Goal: Information Seeking & Learning: Learn about a topic

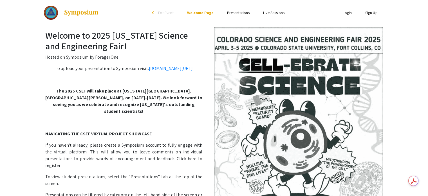
click at [236, 14] on link "Presentations" at bounding box center [238, 12] width 23 height 5
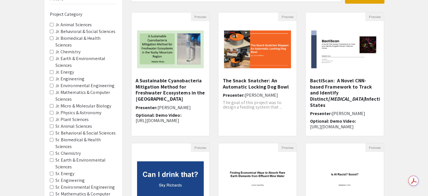
scroll to position [56, 0]
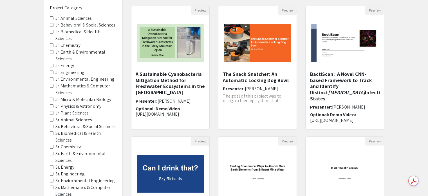
click at [51, 118] on Sciences "Sr. Animal Sciences" at bounding box center [52, 120] width 4 height 4
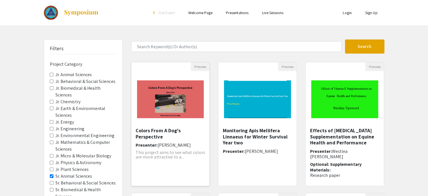
click at [192, 104] on img "Open Presentation <p>Colors From A Dog's Perspective</p>" at bounding box center [171, 99] width 78 height 49
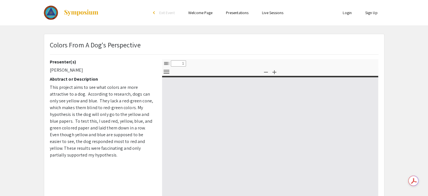
select select "custom"
type input "0"
select select "custom"
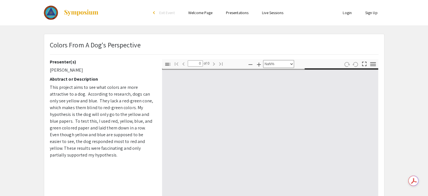
type input "1"
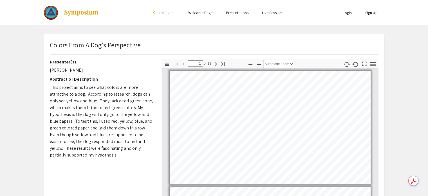
scroll to position [28, 0]
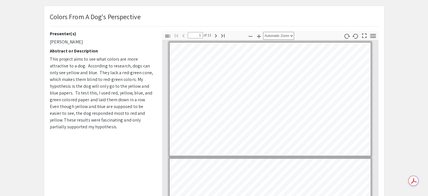
click at [119, 79] on span "This project aims to see what colors are more attractive to a dog. According to…" at bounding box center [101, 93] width 103 height 74
click at [120, 80] on span "This project aims to see what colors are more attractive to a dog. According to…" at bounding box center [101, 93] width 103 height 74
click at [124, 80] on span "This project aims to see what colors are more attractive to a dog. According to…" at bounding box center [101, 93] width 103 height 74
click at [127, 80] on span "This project aims to see what colors are more attractive to a dog. According to…" at bounding box center [101, 93] width 103 height 74
click at [137, 84] on span "This project aims to see what colors are more attractive to a dog. According to…" at bounding box center [101, 93] width 103 height 74
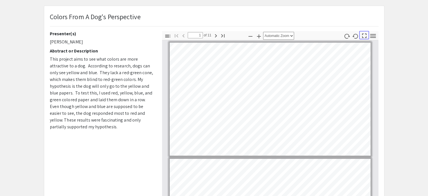
click at [366, 36] on icon "button" at bounding box center [365, 36] width 8 height 8
select select "page-fit"
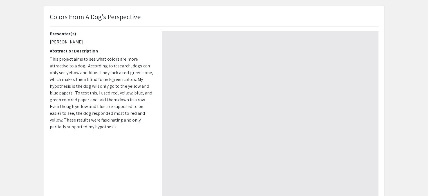
scroll to position [243, 0]
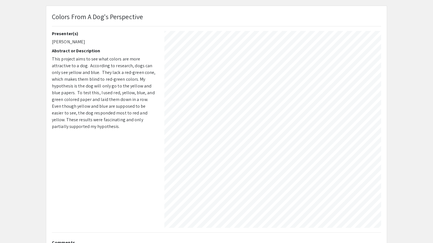
type input "1"
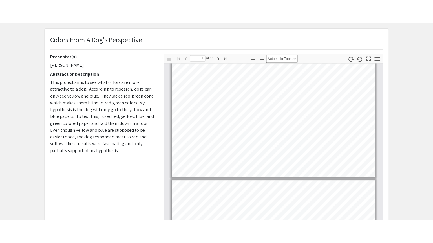
scroll to position [0, 0]
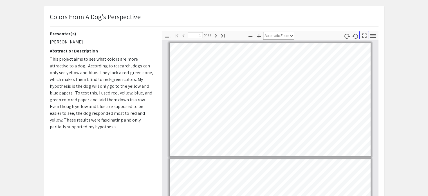
click at [364, 37] on icon "button" at bounding box center [365, 36] width 8 height 8
select select "page-fit"
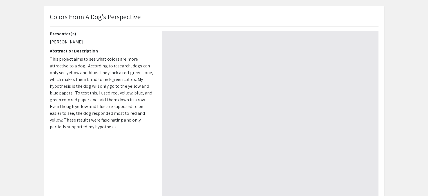
scroll to position [243, 0]
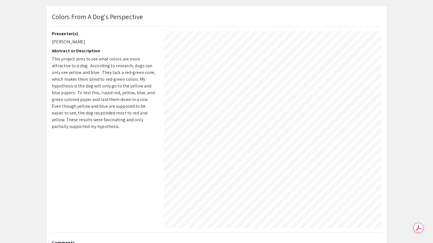
type input "11"
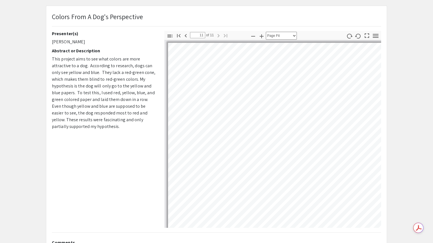
select select "auto"
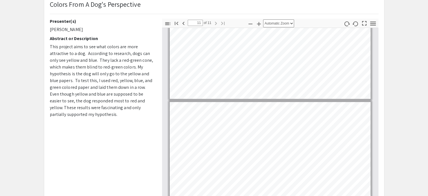
scroll to position [0, 0]
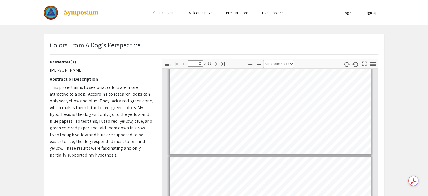
type input "1"
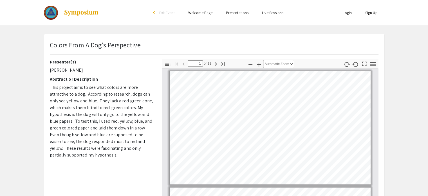
click at [232, 12] on link "Presentations" at bounding box center [237, 12] width 23 height 5
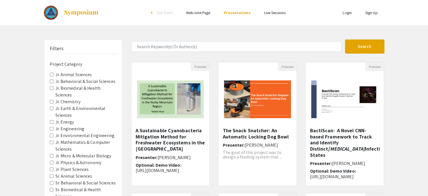
click at [207, 14] on link "Welcome Page" at bounding box center [198, 12] width 24 height 5
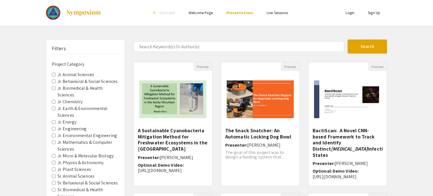
select select "custom"
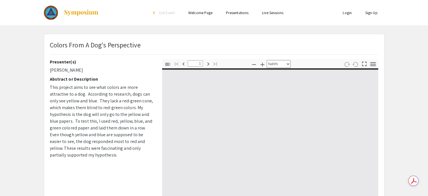
type input "0"
select select "custom"
type input "1"
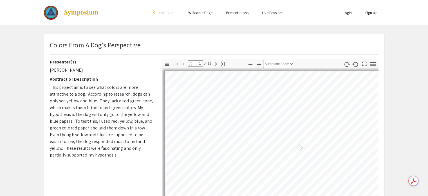
select select "auto"
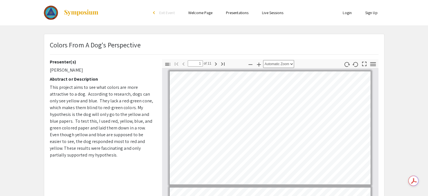
scroll to position [1, 0]
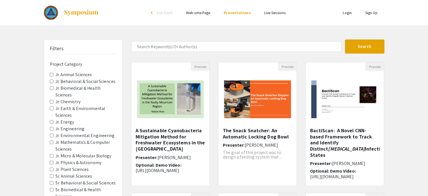
click at [198, 13] on link "Welcome Page" at bounding box center [198, 12] width 24 height 5
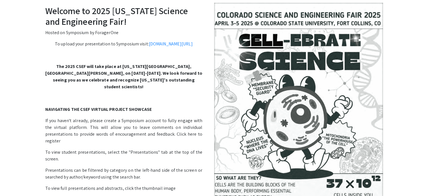
scroll to position [14, 0]
